Goal: Task Accomplishment & Management: Manage account settings

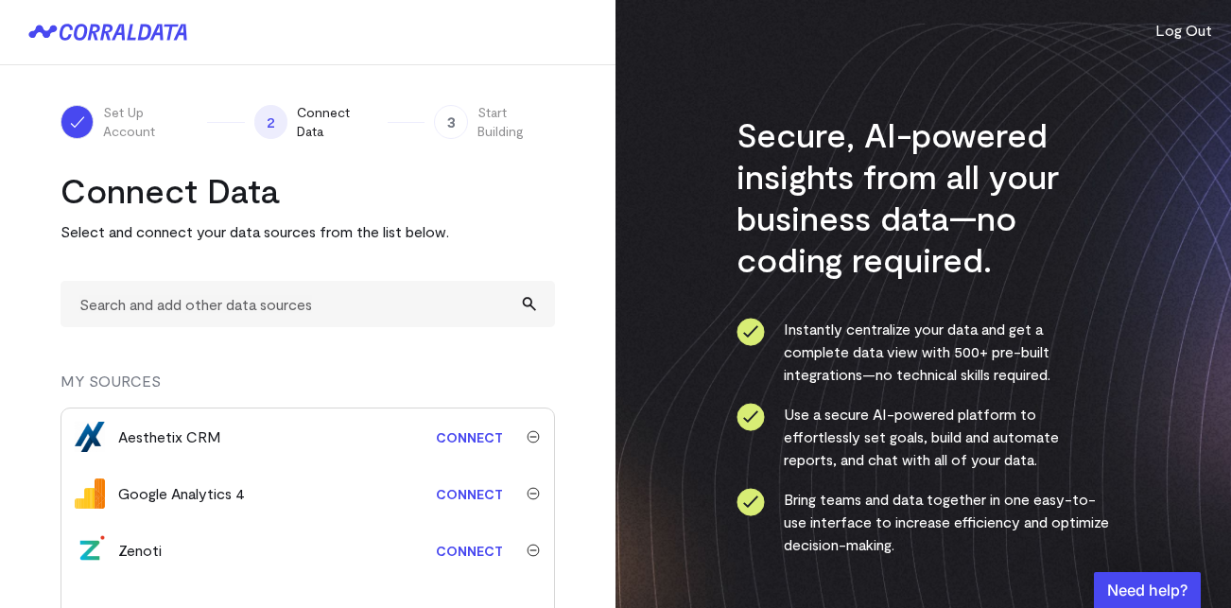
click at [117, 150] on div "Set Up Account 2 Connect Data 3 Start Building Connect Data Select and connect …" at bounding box center [307, 440] width 615 height 751
click at [117, 126] on span "Set Up Account" at bounding box center [150, 122] width 95 height 38
click at [146, 37] on icon at bounding box center [144, 33] width 13 height 16
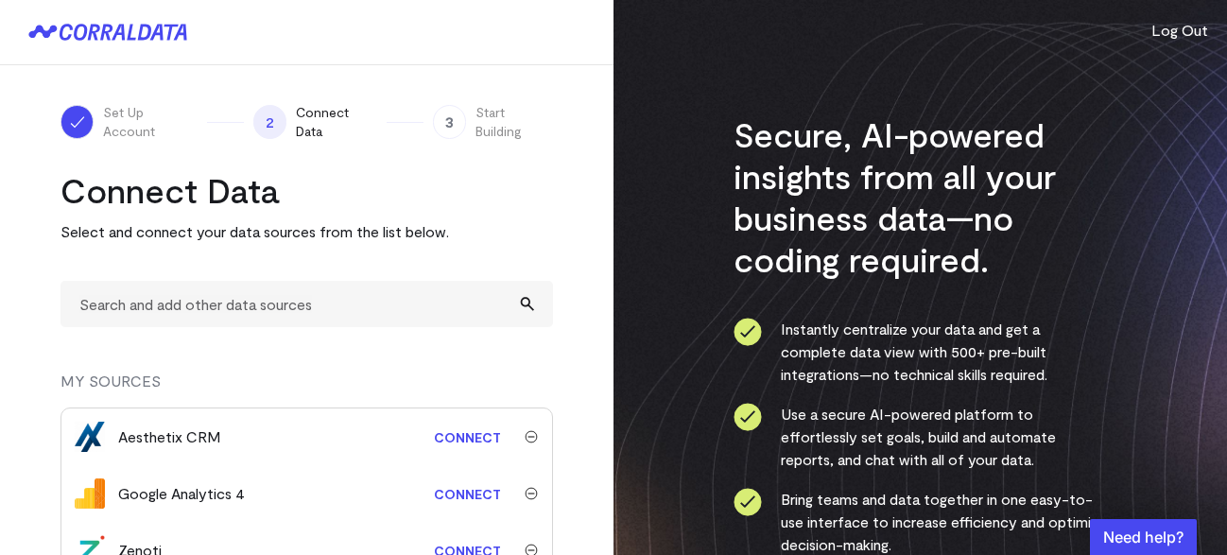
click at [123, 124] on span "Set Up Account" at bounding box center [150, 122] width 95 height 38
